Goal: Task Accomplishment & Management: Manage account settings

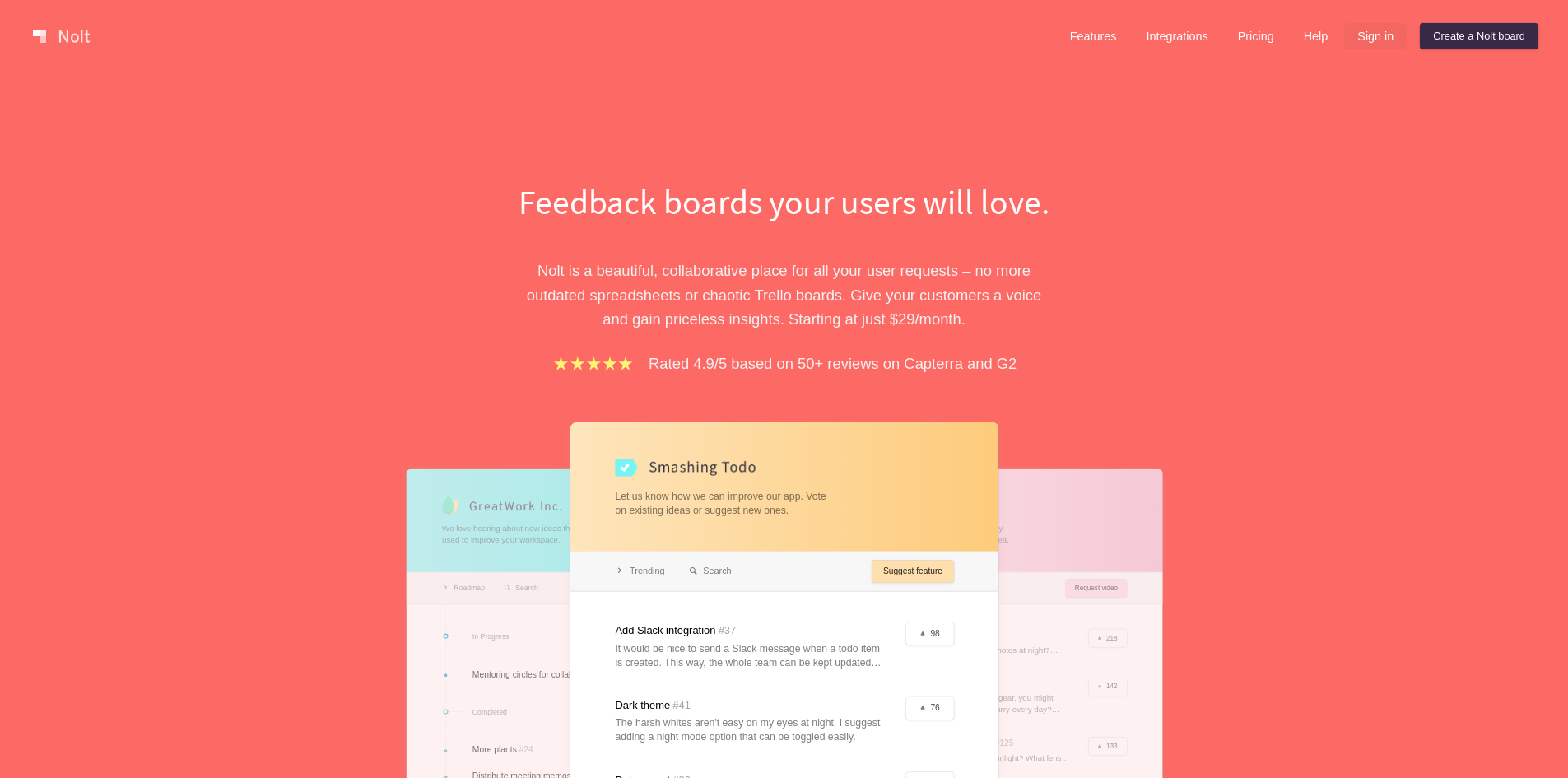
click at [1388, 32] on link "Sign in" at bounding box center [1375, 36] width 63 height 26
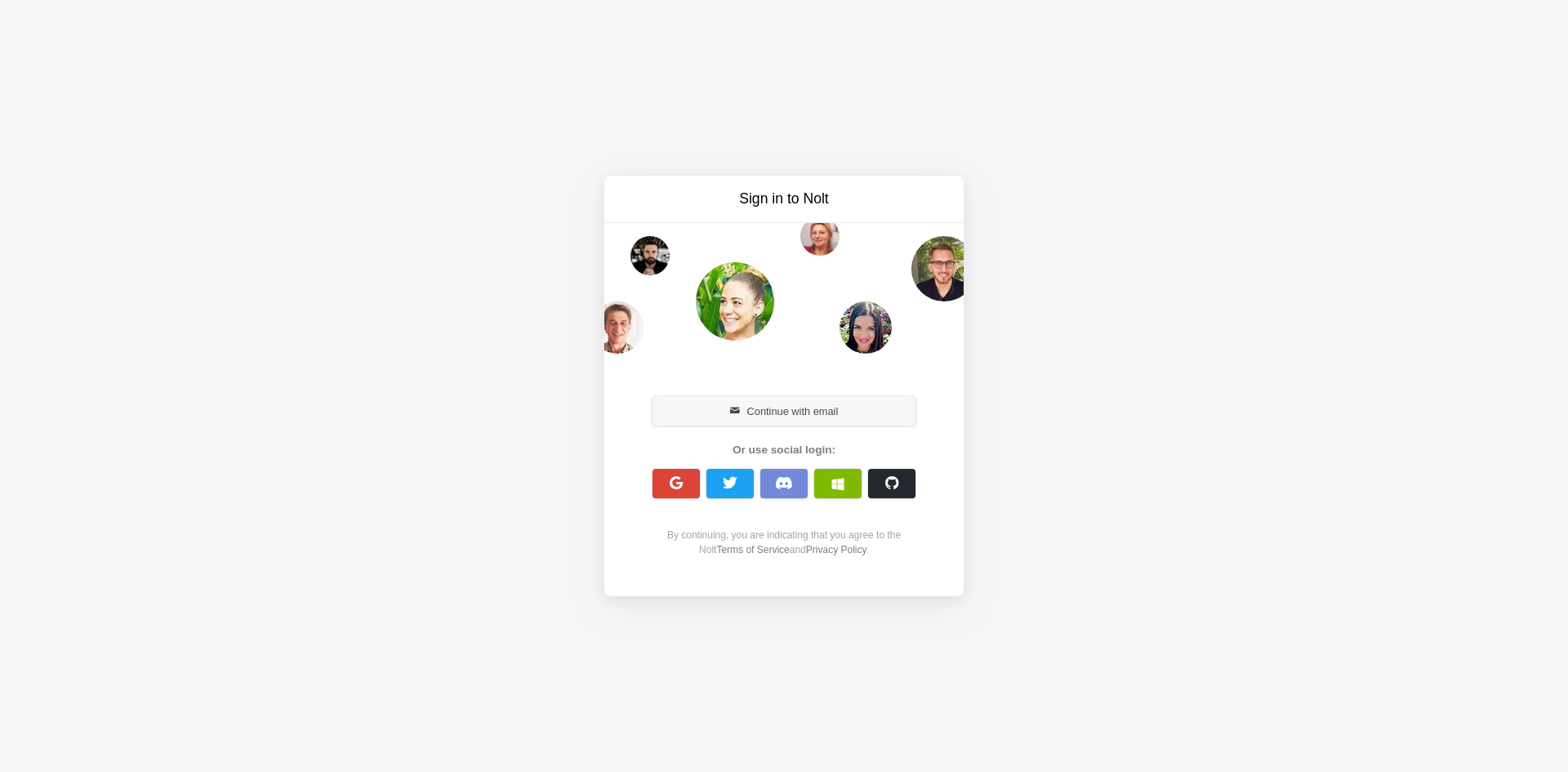
click at [718, 415] on button "Continue with email" at bounding box center [784, 411] width 263 height 30
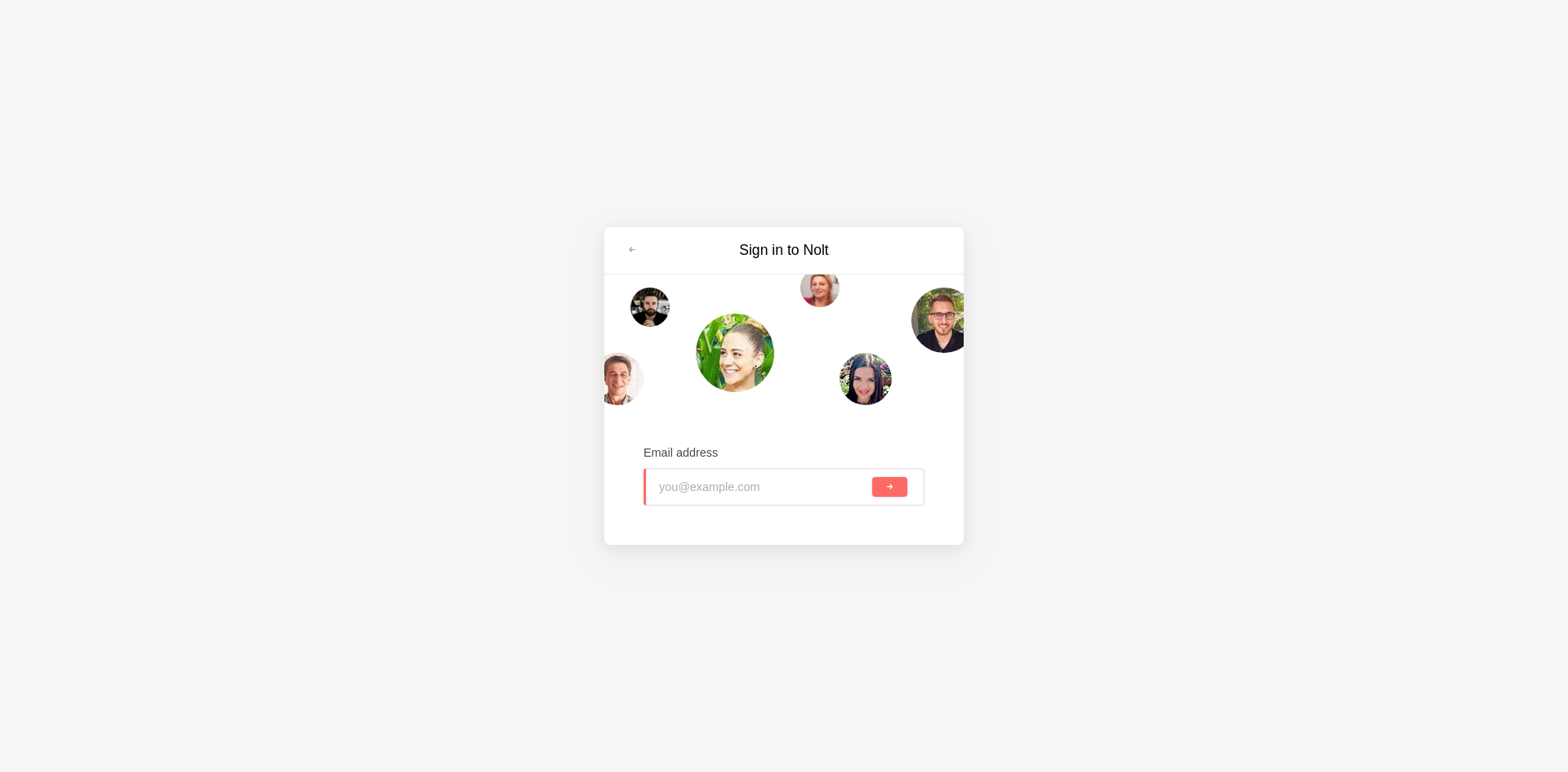
paste input "natoce6706@erynka.com"
type input "natoce6706@erynka.com"
click at [884, 491] on button "submit" at bounding box center [889, 486] width 36 height 19
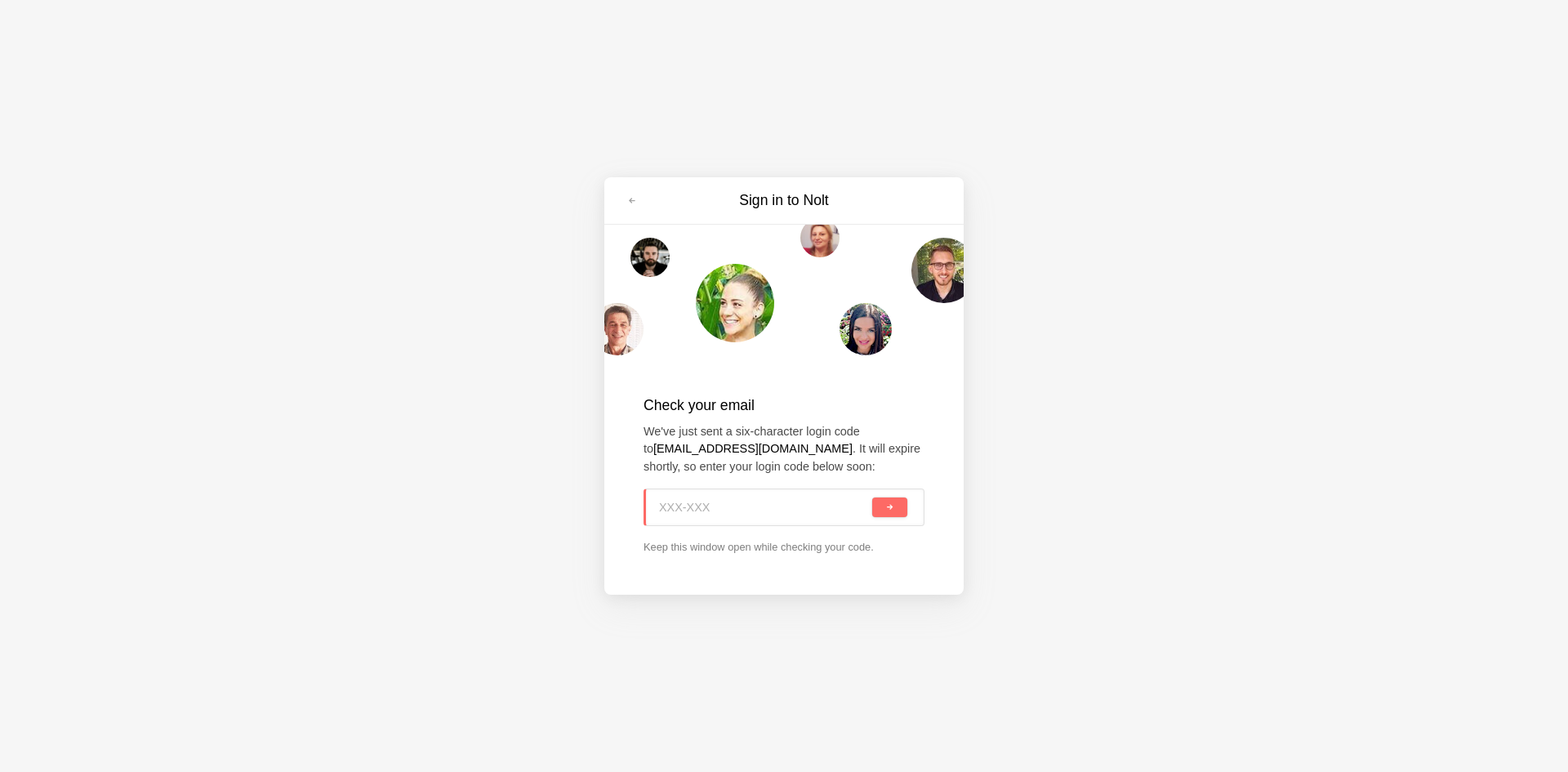
paste input "W37-9DH"
type input "W37-9DH"
click at [877, 502] on button "submit" at bounding box center [889, 507] width 36 height 19
